Goal: Information Seeking & Learning: Learn about a topic

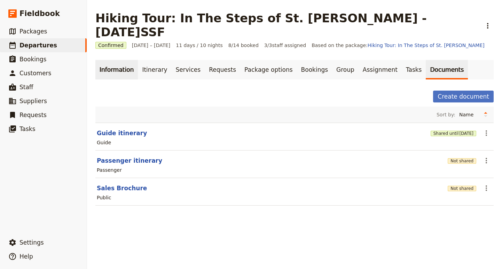
click at [116, 62] on link "Information" at bounding box center [116, 70] width 42 height 20
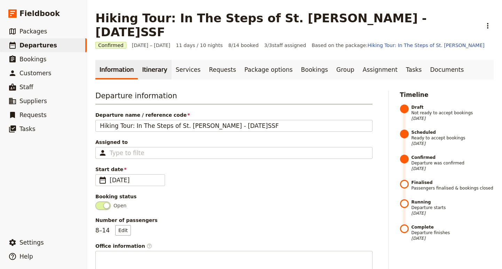
click at [147, 60] on link "Itinerary" at bounding box center [154, 70] width 33 height 20
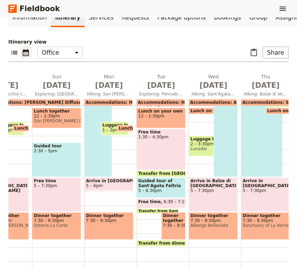
scroll to position [0, 153]
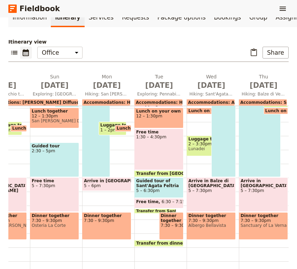
click at [167, 225] on span "7:30 – 9:30pm" at bounding box center [171, 225] width 21 height 5
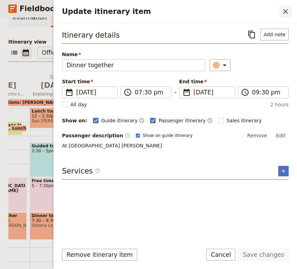
click at [282, 10] on icon "Close drawer" at bounding box center [285, 11] width 8 height 8
